Goal: Transaction & Acquisition: Book appointment/travel/reservation

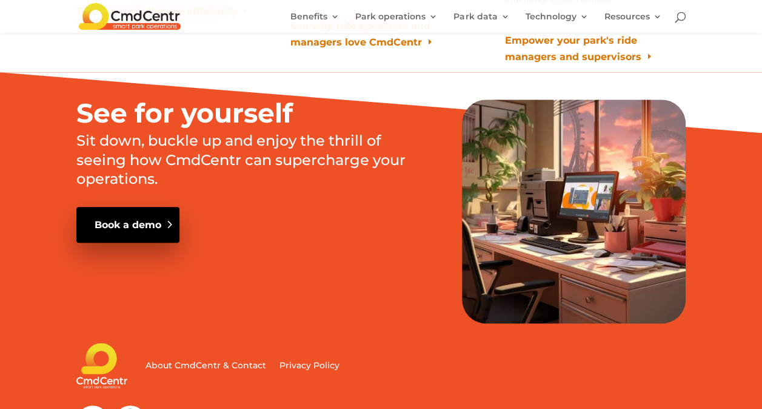
scroll to position [7427, 0]
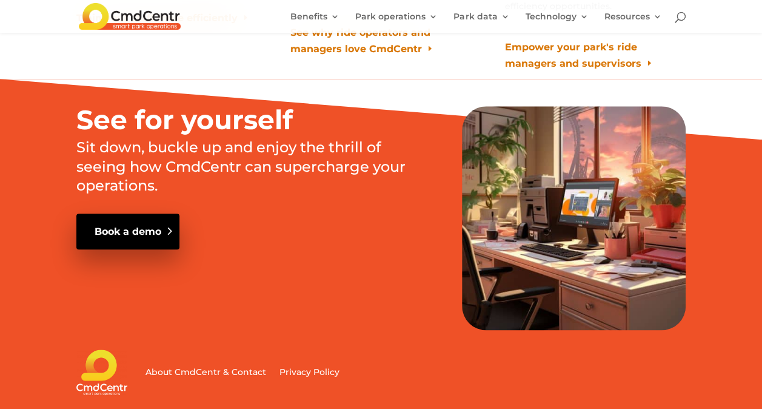
click at [128, 213] on link "Book a demo" at bounding box center [127, 231] width 103 height 36
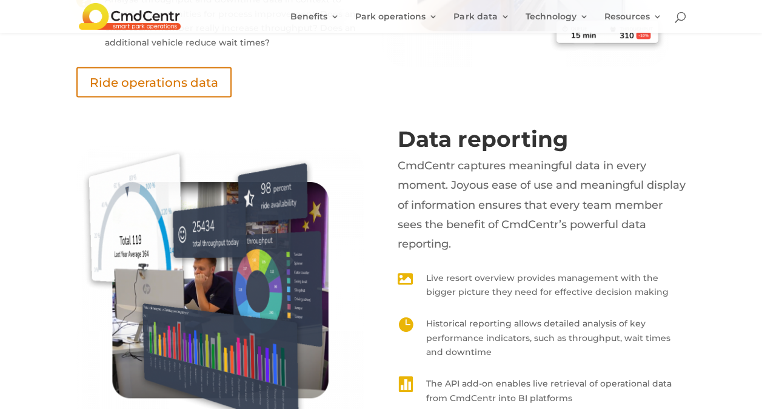
scroll to position [3559, 0]
click at [480, 270] on p "Live resort overview provides management with the bigger picture they need for …" at bounding box center [556, 284] width 260 height 29
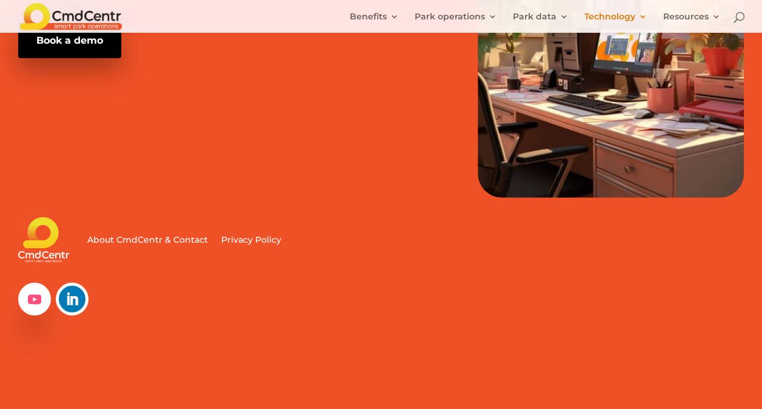
scroll to position [1627, 0]
